Goal: Task Accomplishment & Management: Use online tool/utility

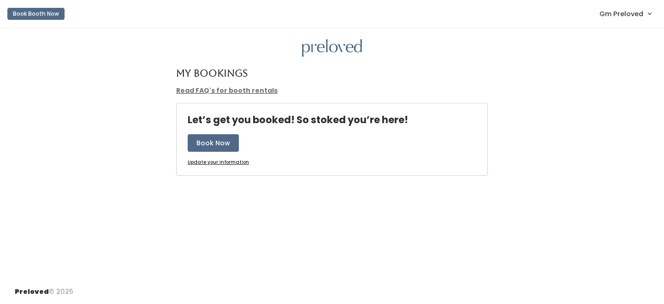
click at [625, 18] on span "Gm Preloved" at bounding box center [621, 14] width 44 height 10
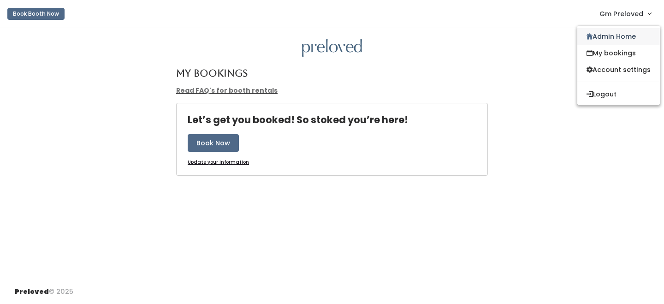
click at [613, 40] on link "Admin Home" at bounding box center [618, 36] width 82 height 17
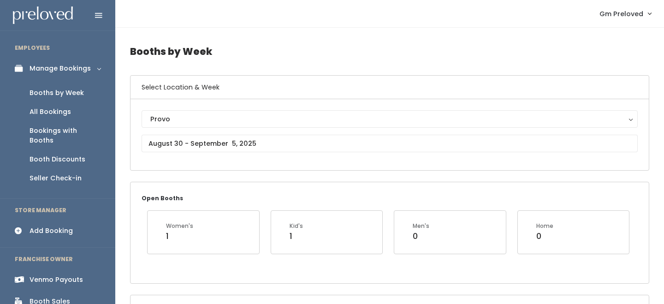
click at [66, 154] on div "Booth Discounts" at bounding box center [57, 159] width 56 height 10
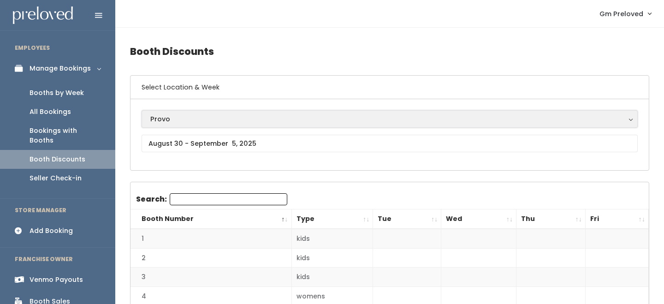
click at [188, 117] on div "Provo" at bounding box center [389, 119] width 478 height 10
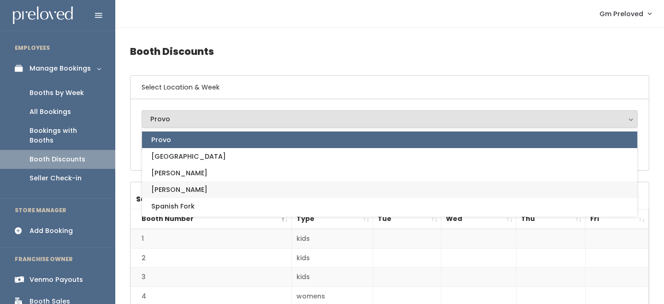
click at [185, 192] on link "[PERSON_NAME]" at bounding box center [389, 189] width 495 height 17
select select "3"
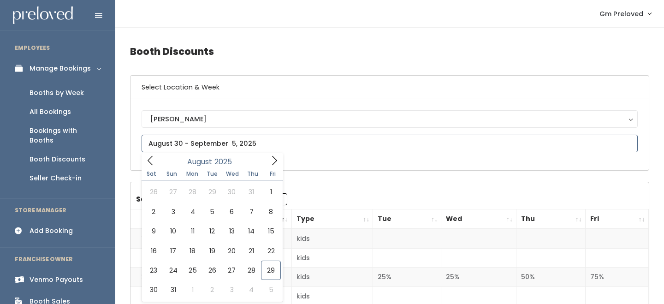
click at [206, 141] on input "text" at bounding box center [389, 144] width 496 height 18
type input "August 23 to August 29"
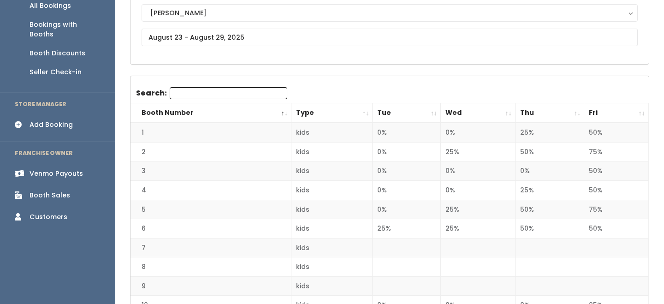
scroll to position [105, 0]
